Goal: Find specific page/section: Find specific page/section

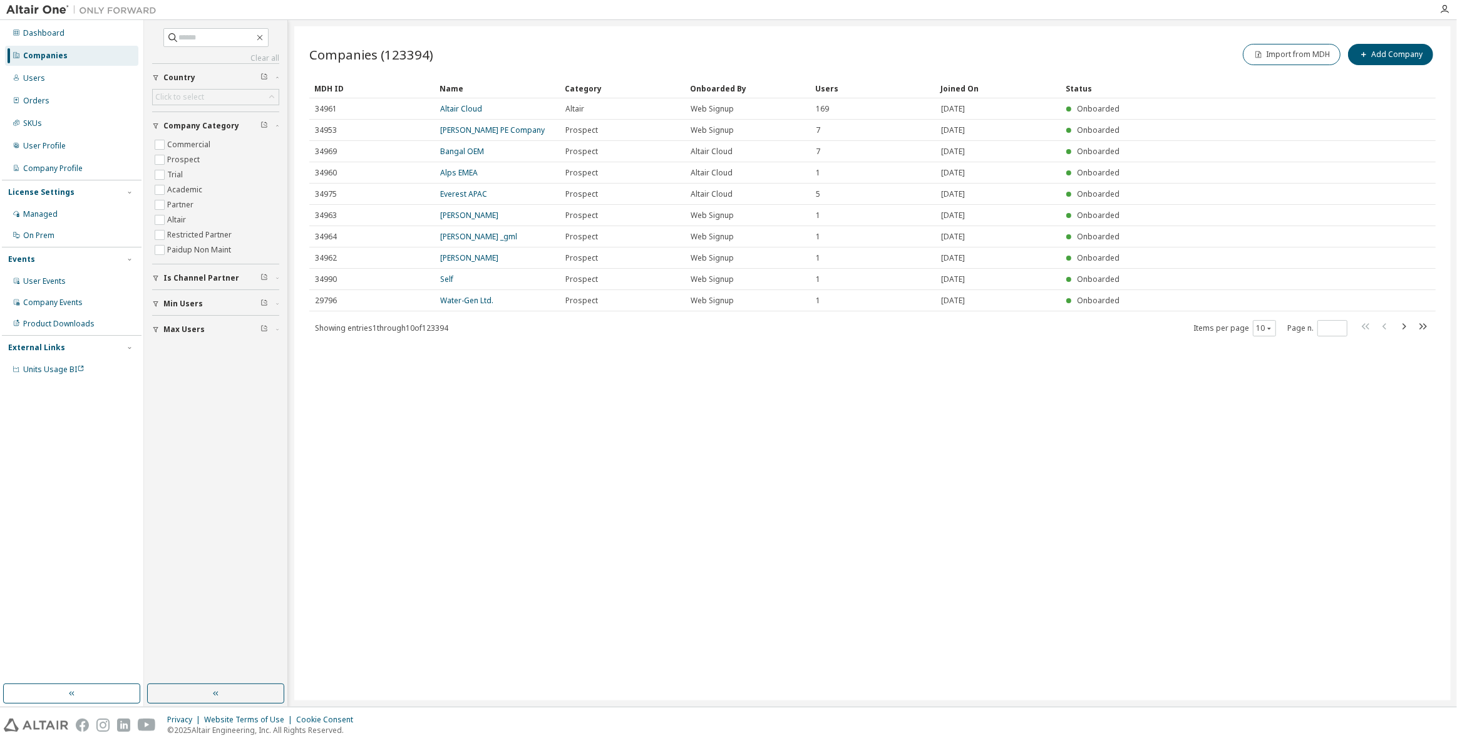
drag, startPoint x: 439, startPoint y: 502, endPoint x: 446, endPoint y: 509, distance: 9.7
click at [439, 502] on div "Companies (123394) Import from MDH Add Company Clear Load Save Save As Field Op…" at bounding box center [872, 363] width 1157 height 674
click at [457, 604] on div "Companies (123394) Import from MDH Add Company Clear Load Save Save As Field Op…" at bounding box center [872, 363] width 1157 height 674
